Goal: Check status: Check status

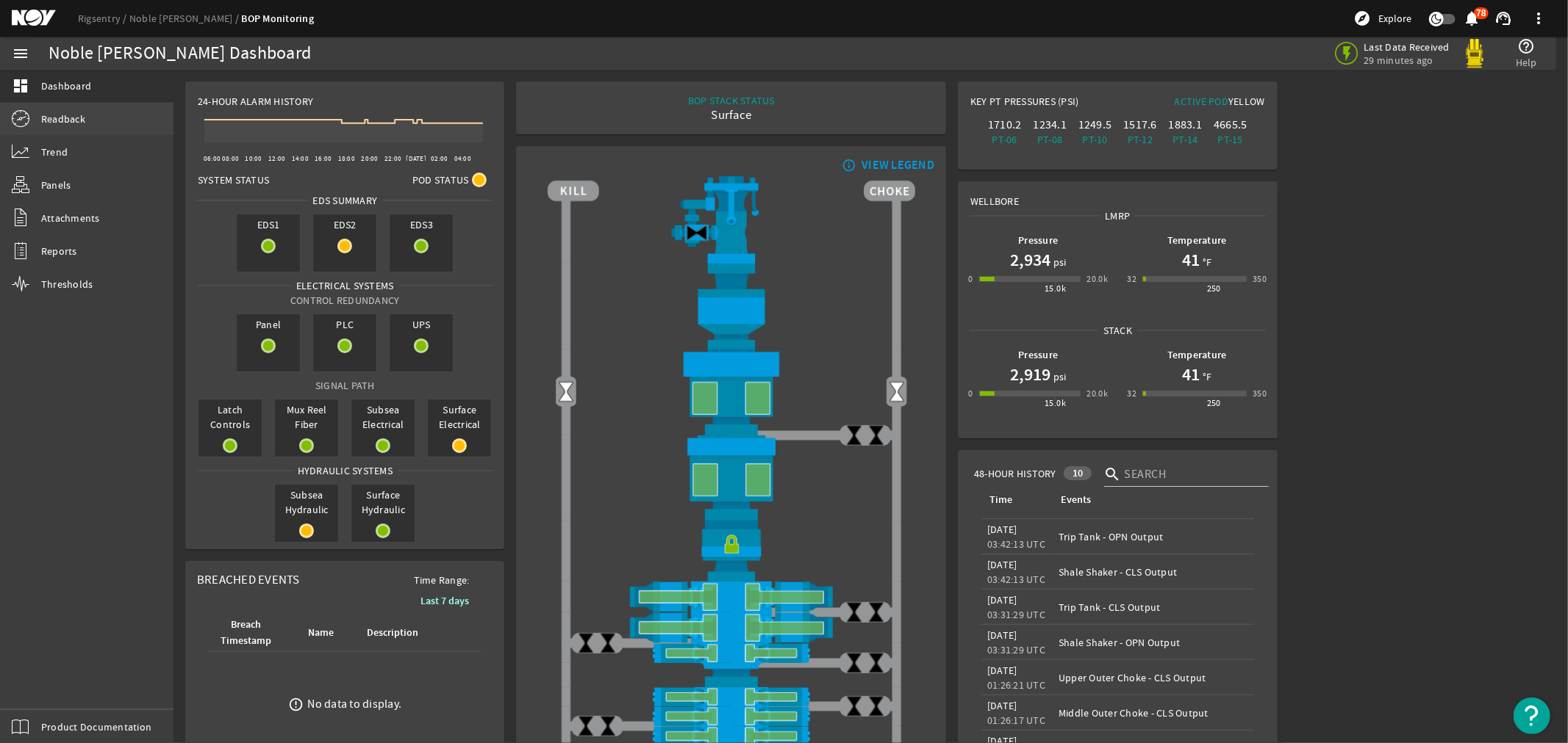
click at [68, 112] on span "Readback" at bounding box center [63, 119] width 44 height 15
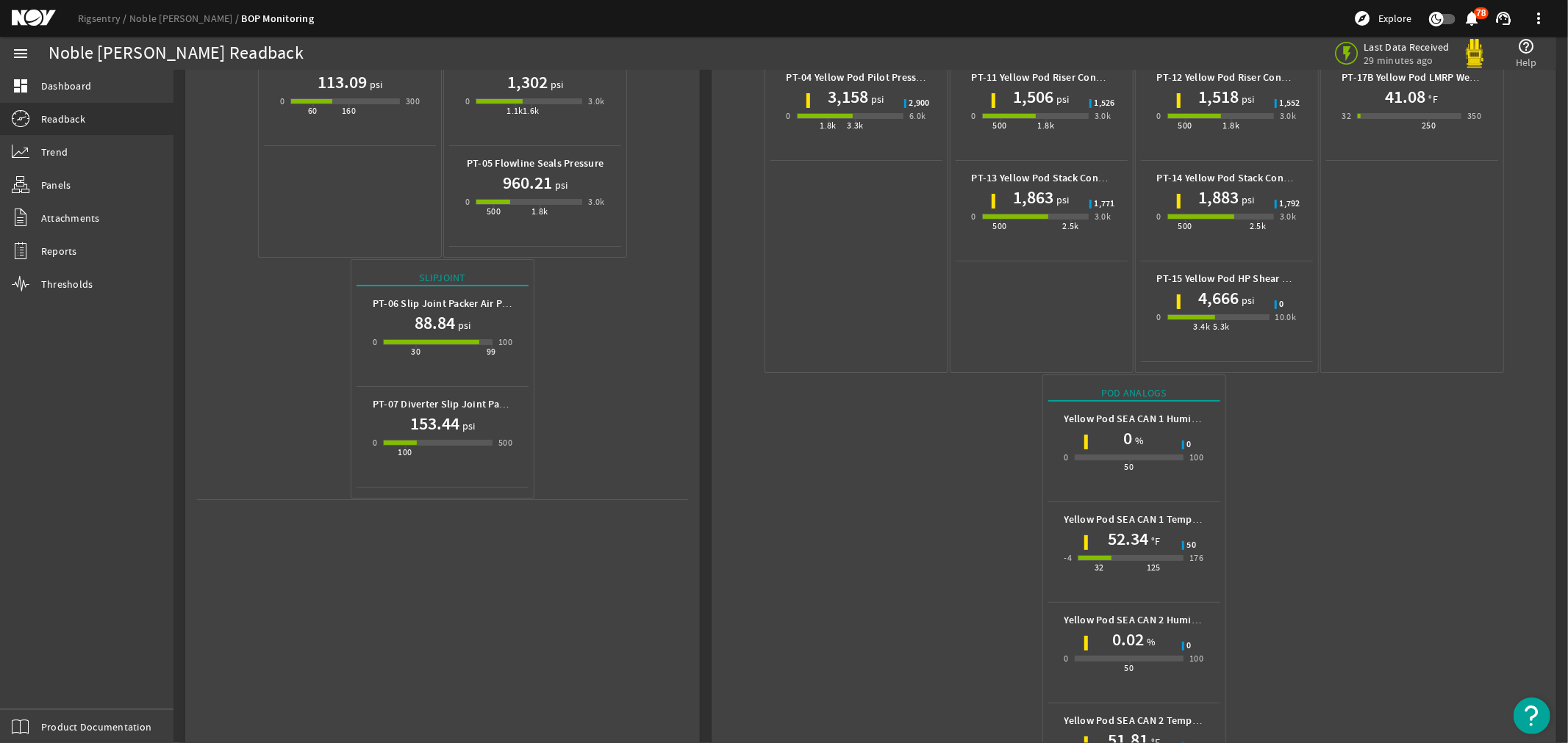
scroll to position [480, 0]
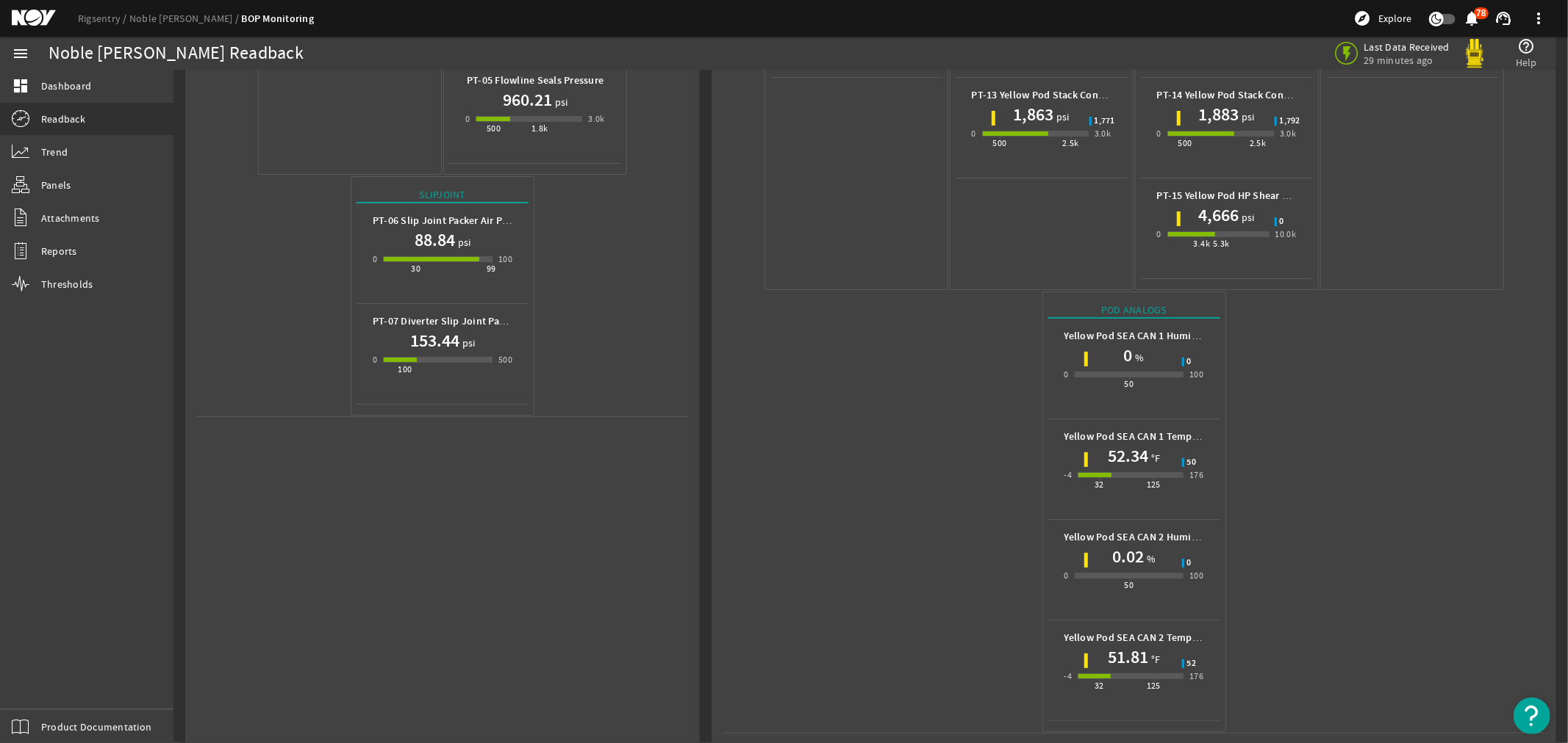
click at [30, 13] on mat-icon at bounding box center [44, 19] width 66 height 18
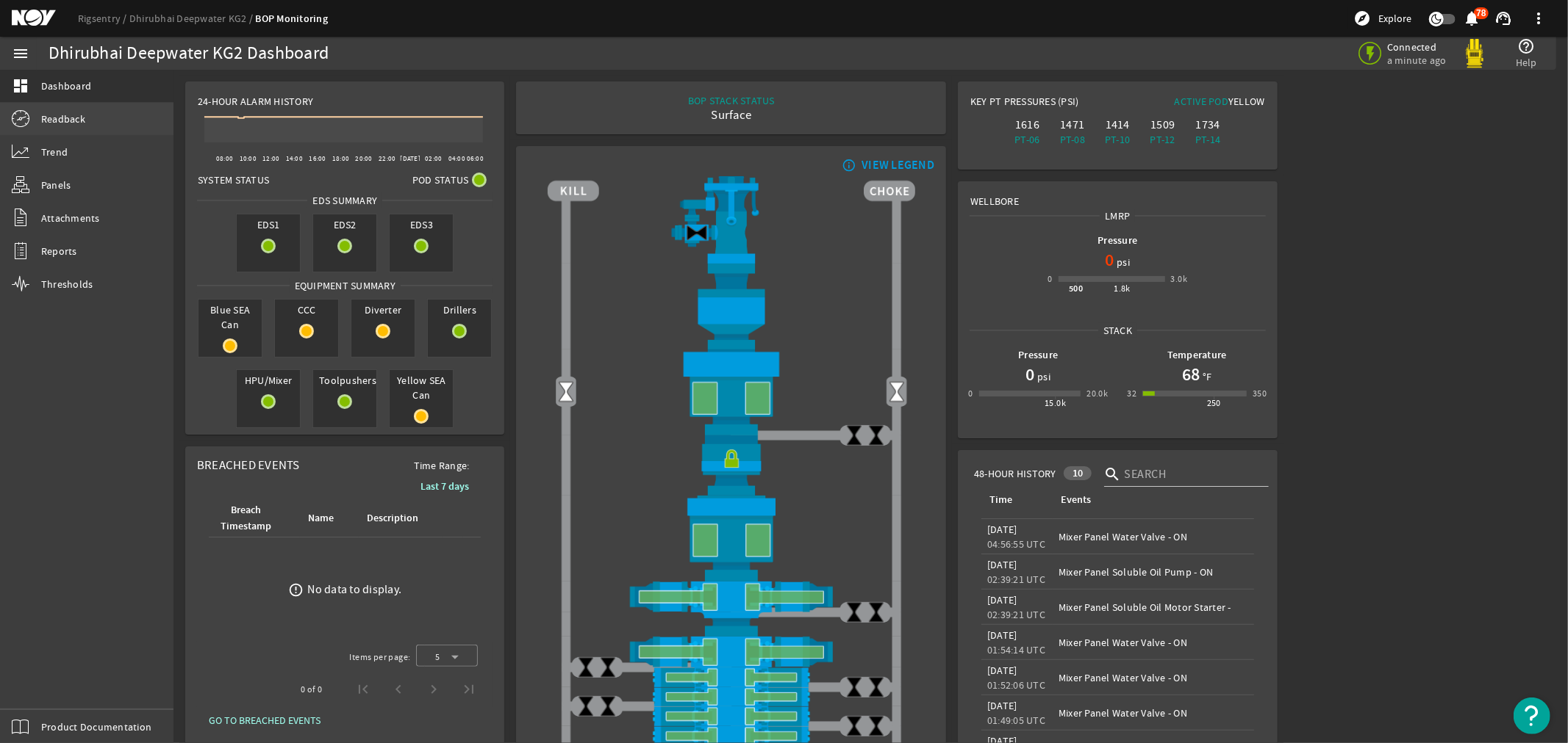
click at [70, 121] on span "Readback" at bounding box center [63, 119] width 44 height 15
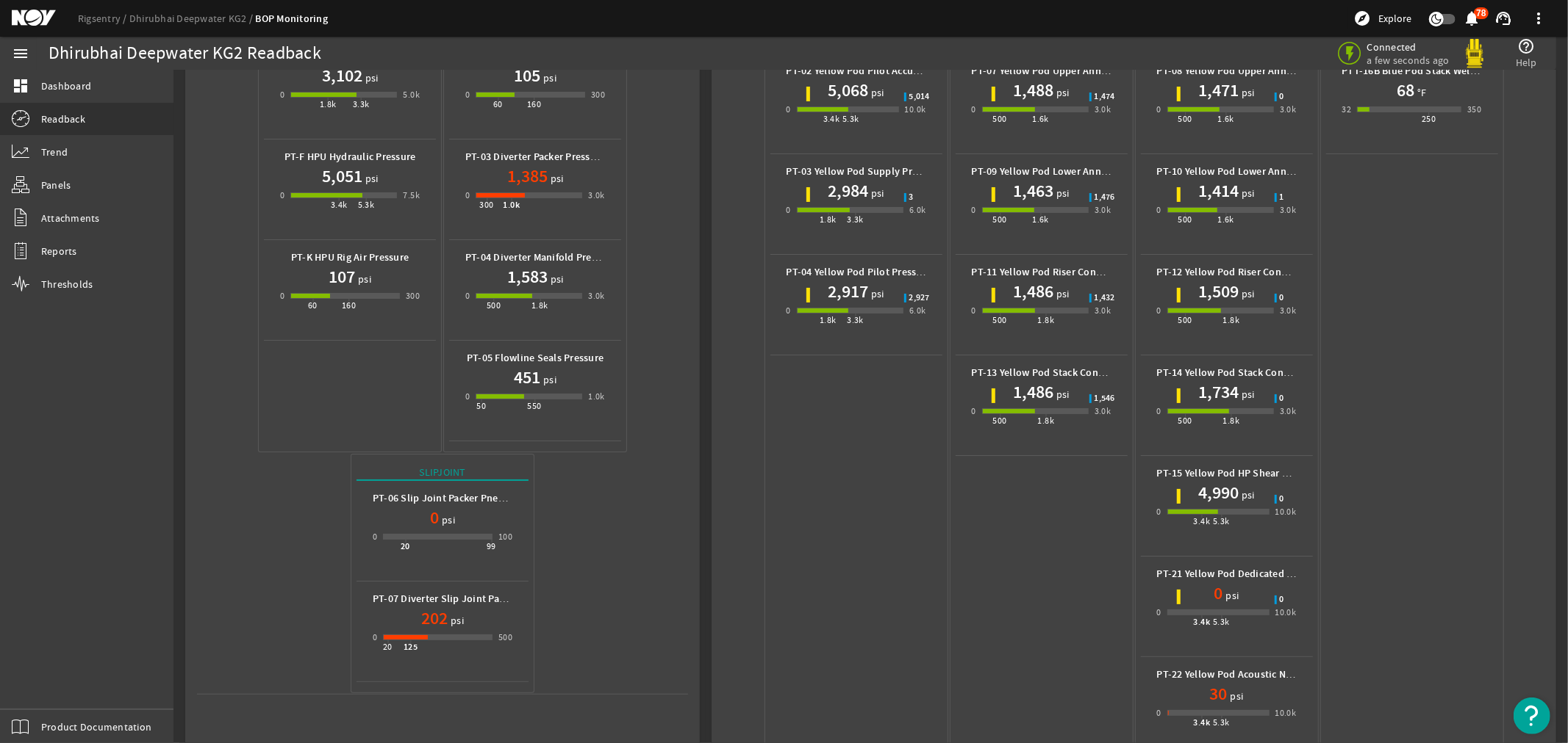
scroll to position [652, 0]
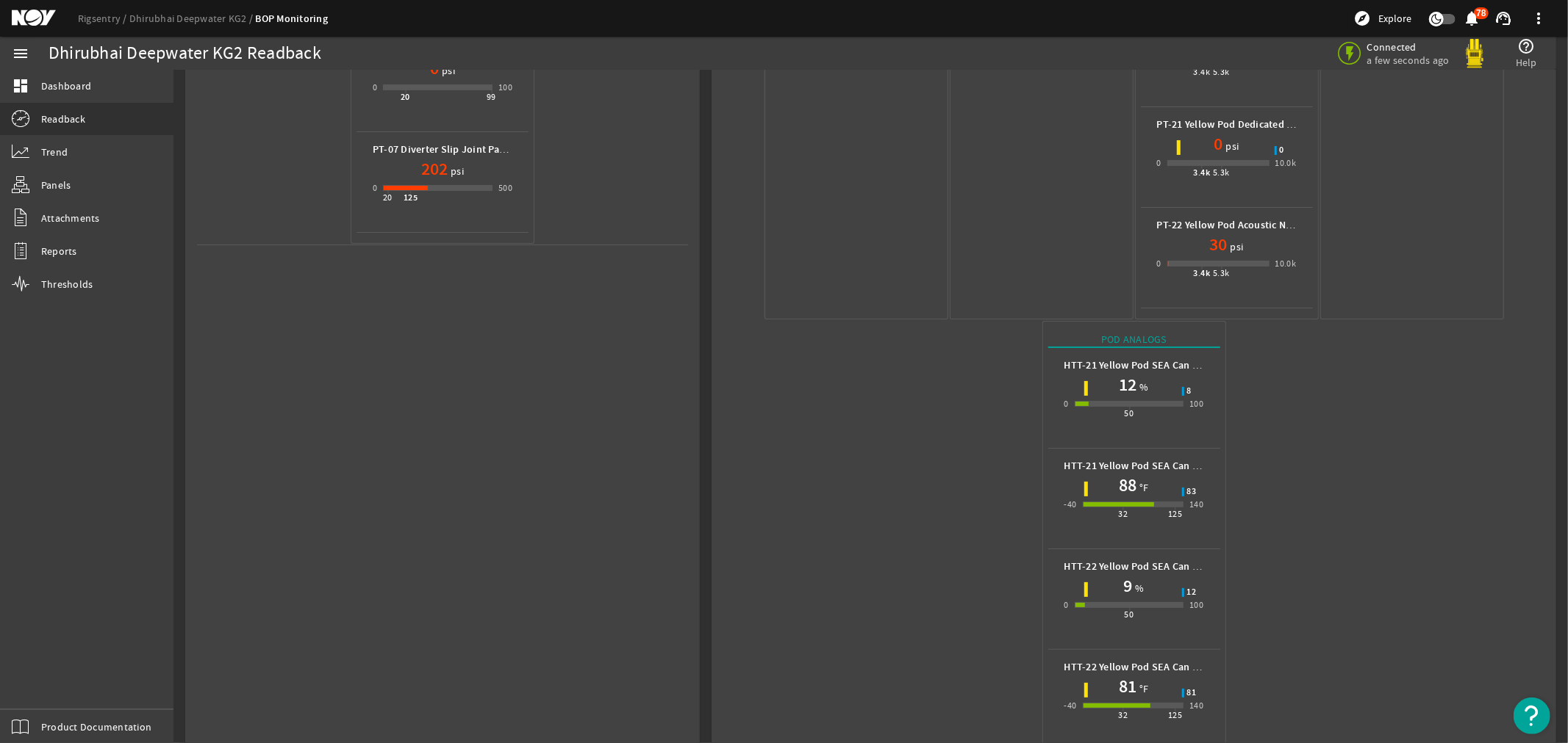
click at [32, 13] on mat-icon at bounding box center [44, 19] width 66 height 18
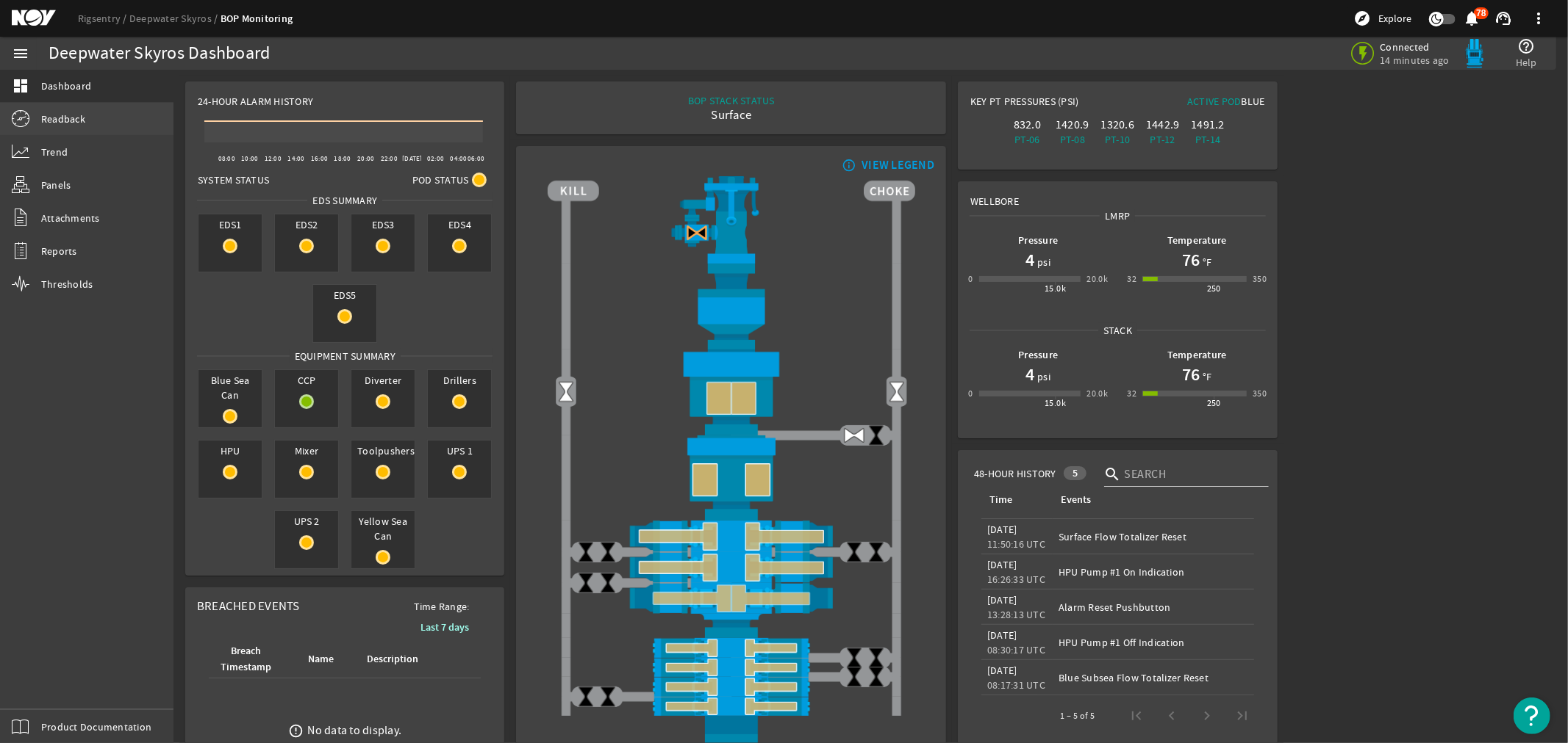
click at [61, 117] on span "Readback" at bounding box center [63, 119] width 44 height 15
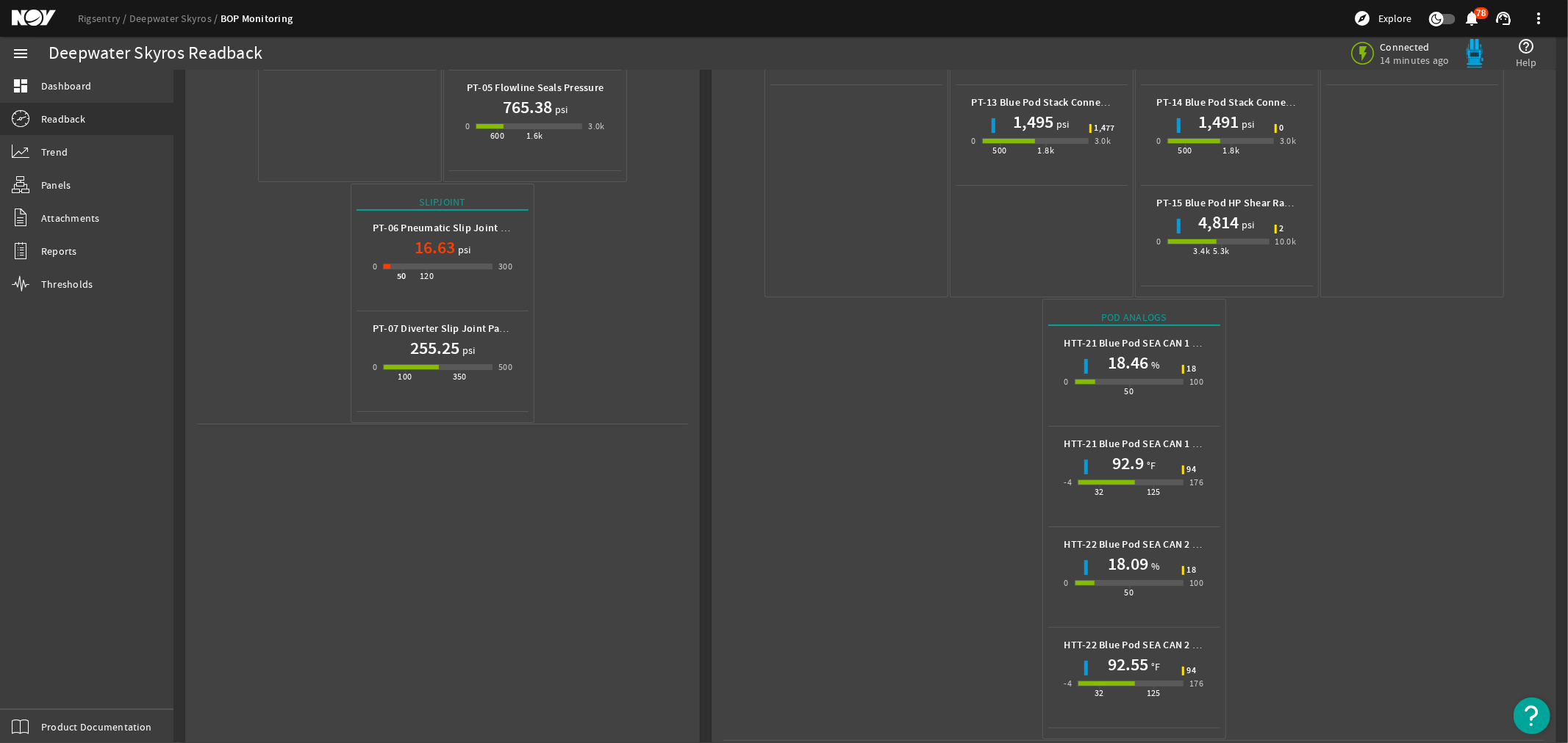
scroll to position [480, 0]
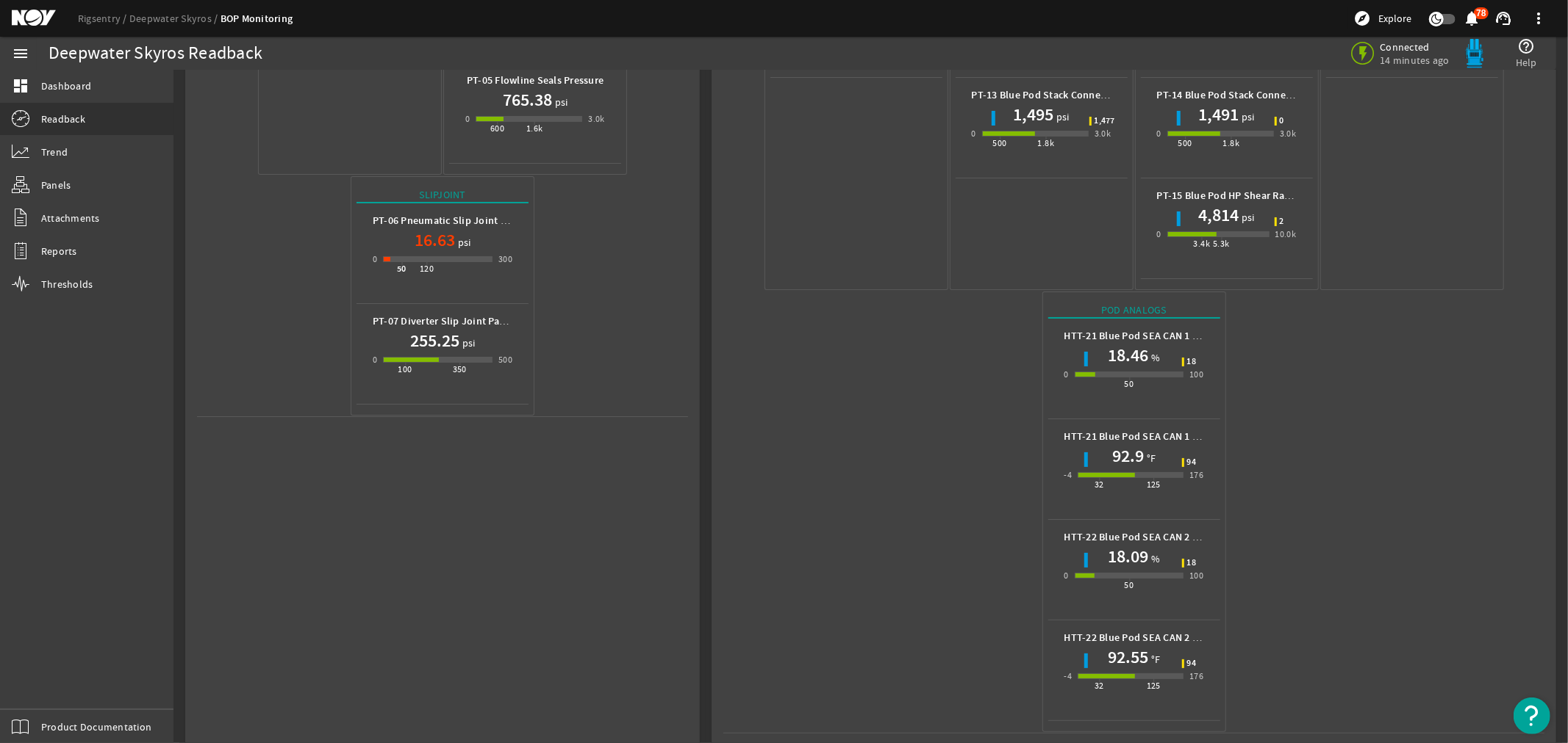
click at [26, 16] on mat-icon at bounding box center [44, 19] width 66 height 18
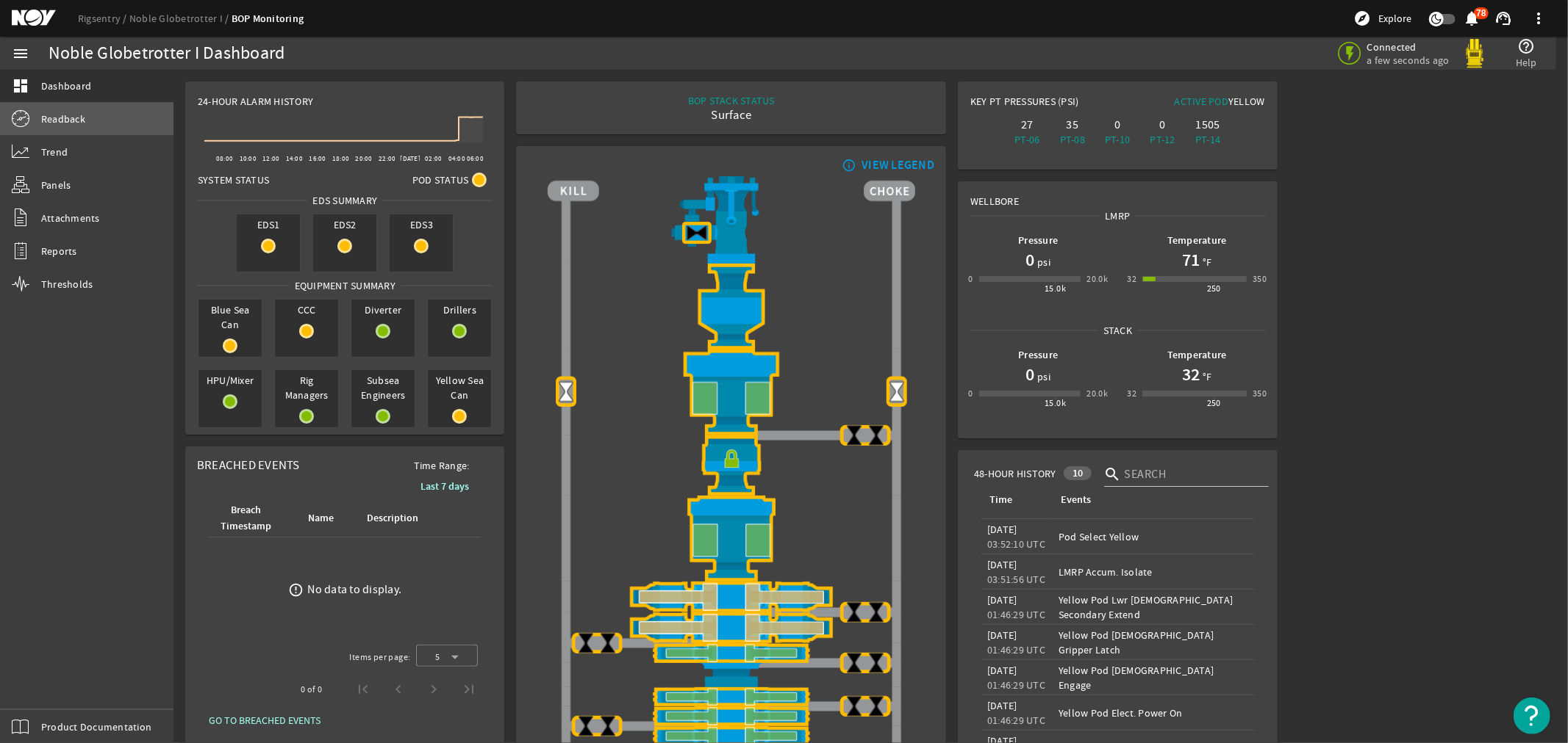
click at [53, 116] on span "Readback" at bounding box center [63, 119] width 44 height 15
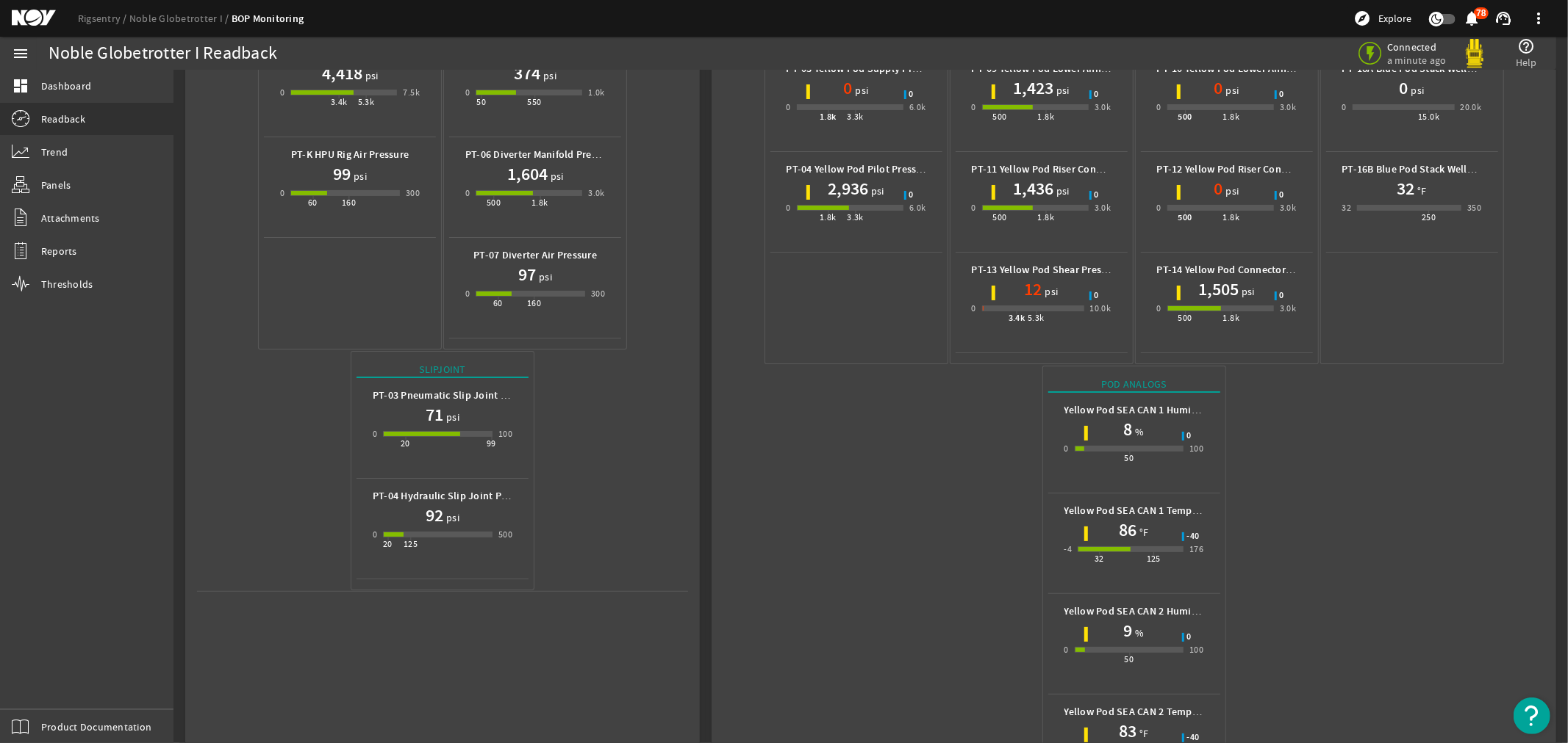
scroll to position [379, 0]
